Goal: Task Accomplishment & Management: Manage account settings

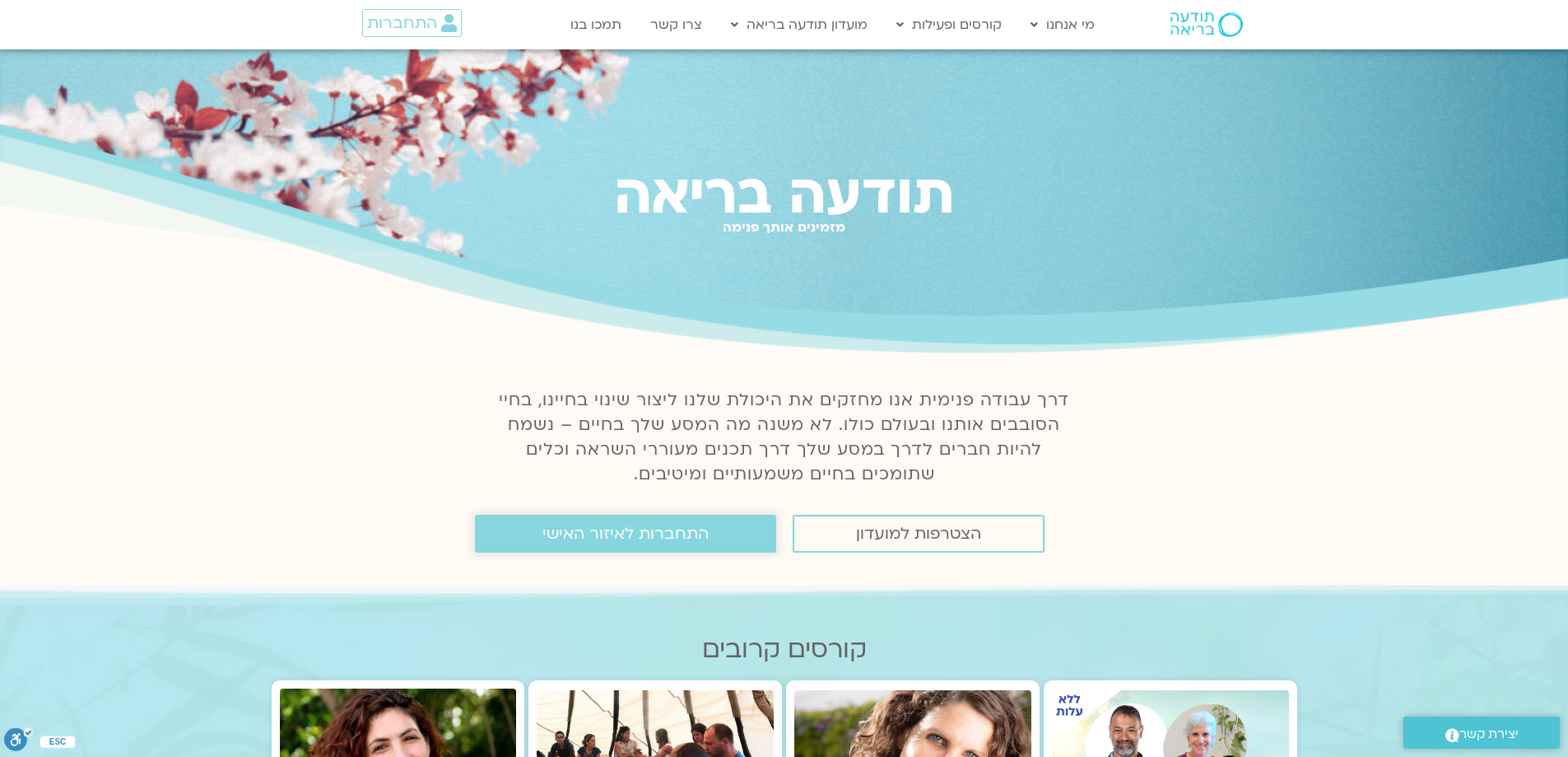
click at [700, 535] on span "התחברות לאיזור האישי" at bounding box center [625, 533] width 166 height 18
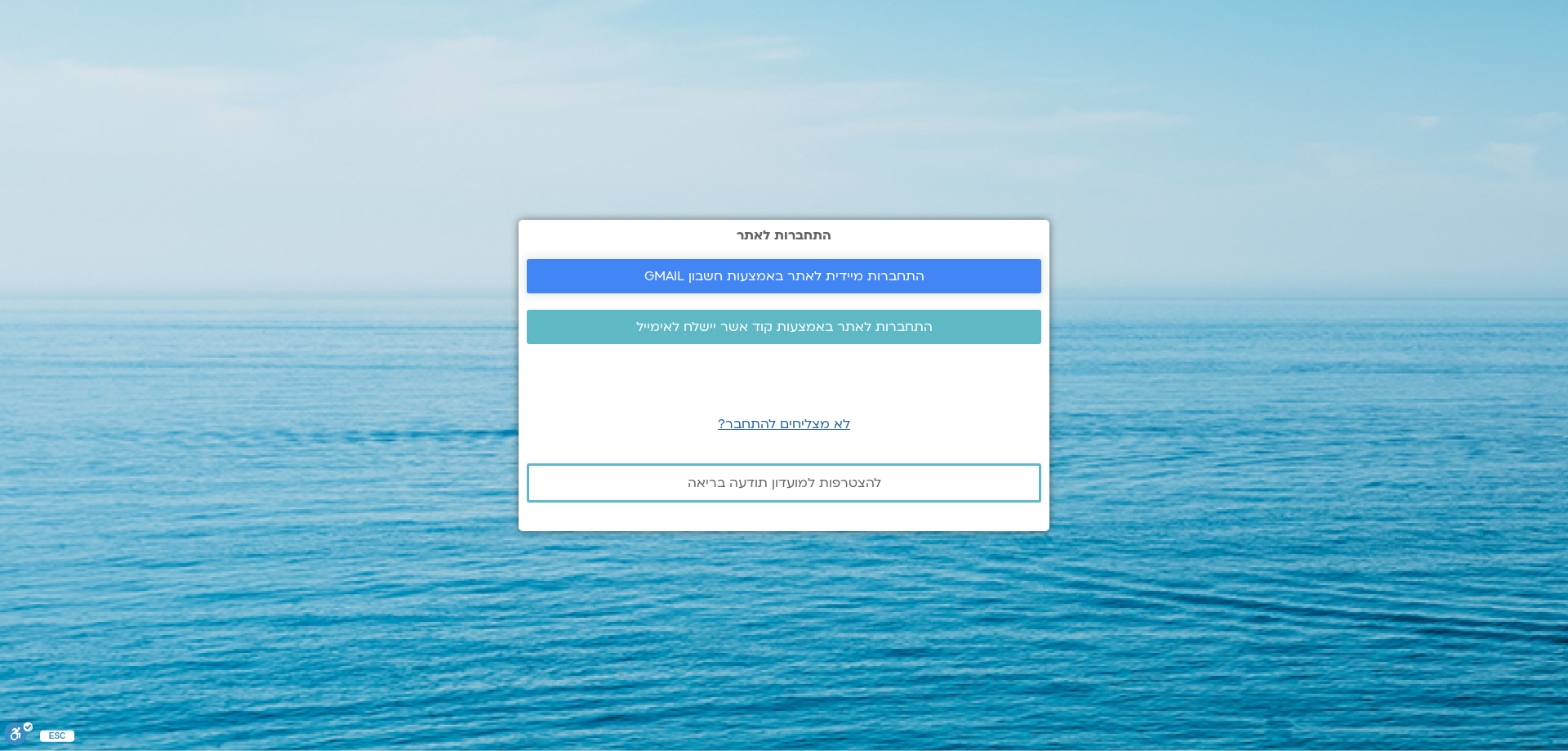
click at [790, 280] on span "התחברות מיידית לאתר באמצעות חשבון GMAIL" at bounding box center [784, 276] width 280 height 15
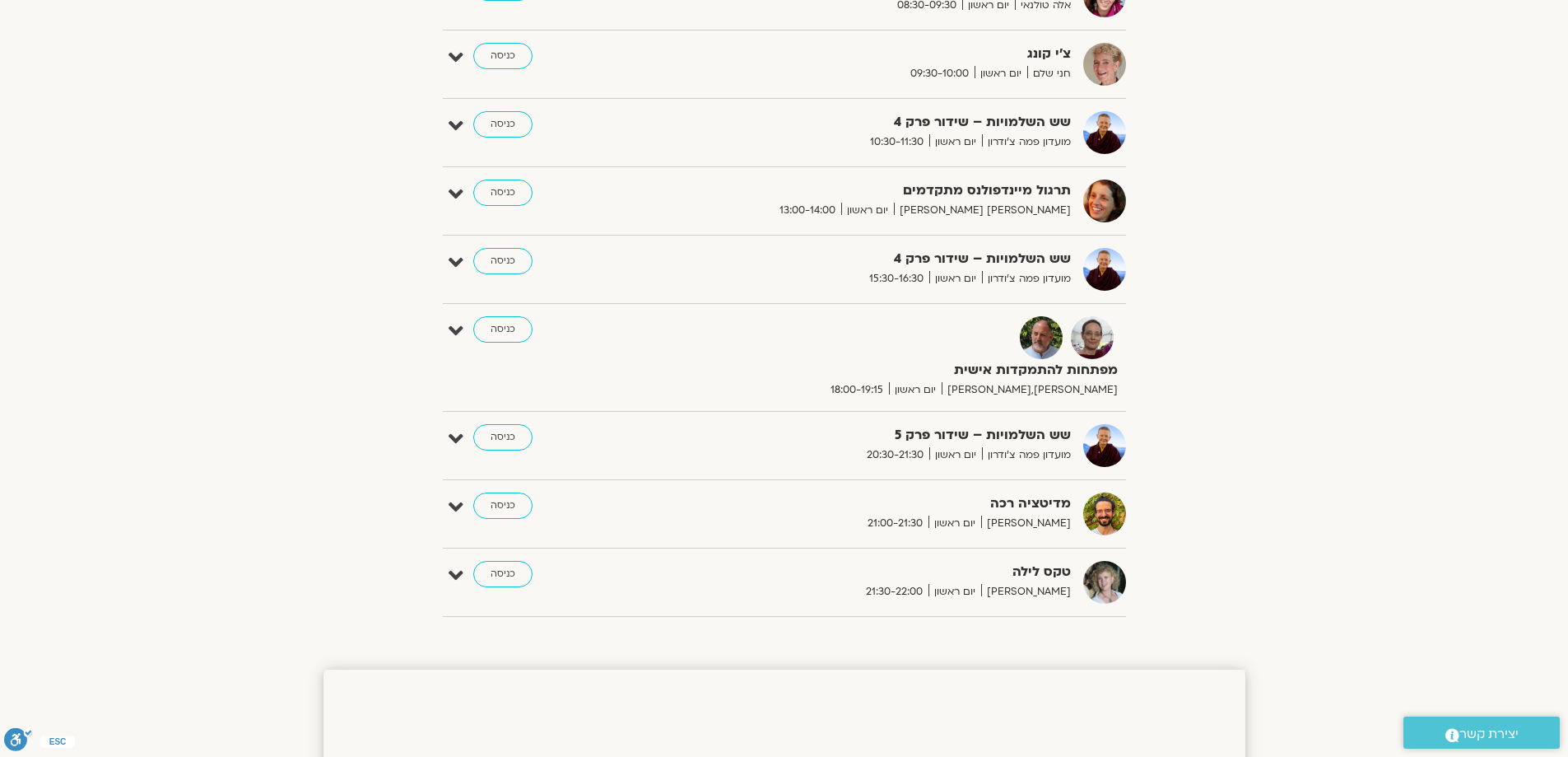
scroll to position [659, 0]
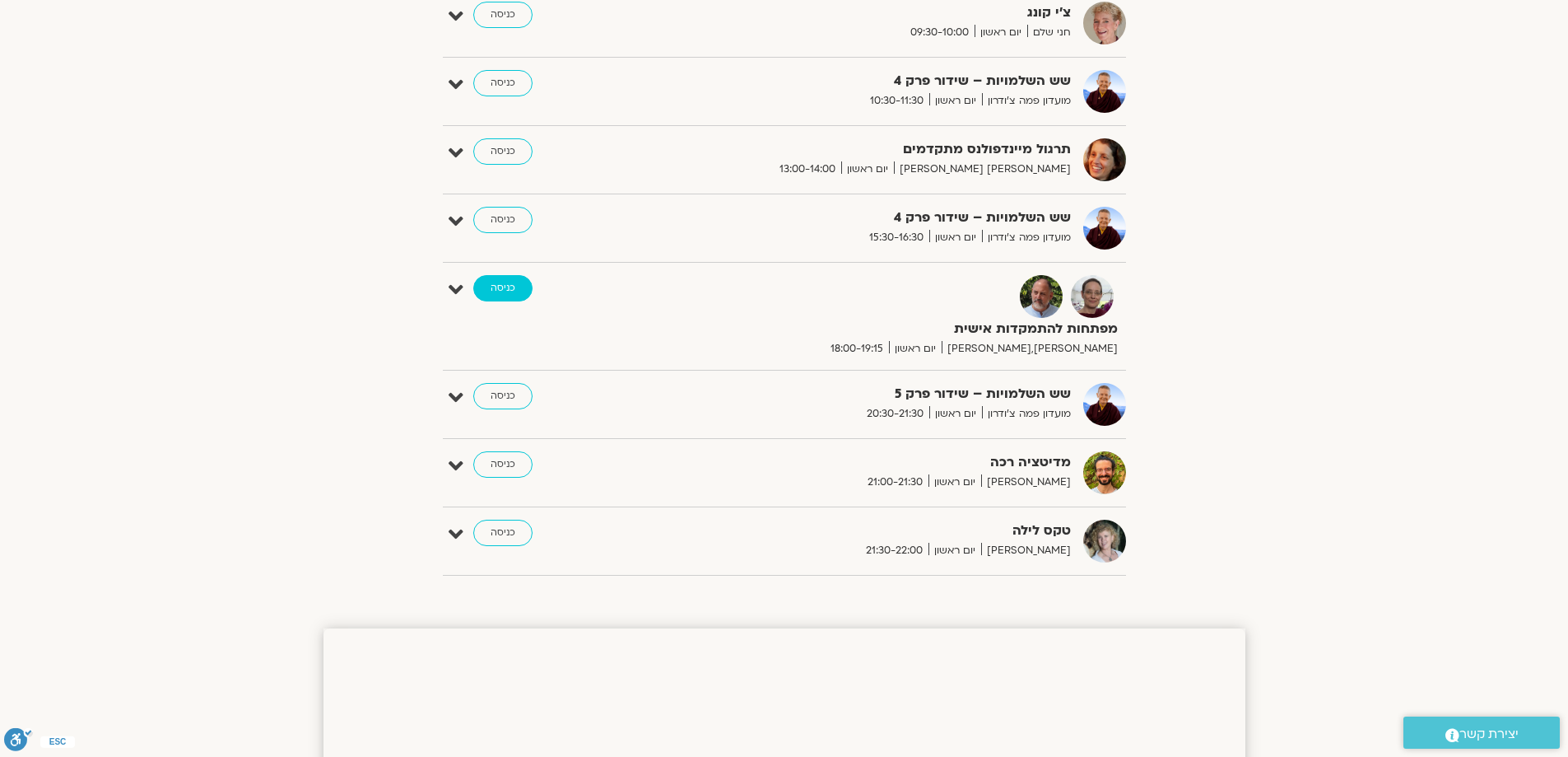
click at [510, 288] on link "כניסה" at bounding box center [503, 288] width 59 height 26
